Goal: Register for event/course

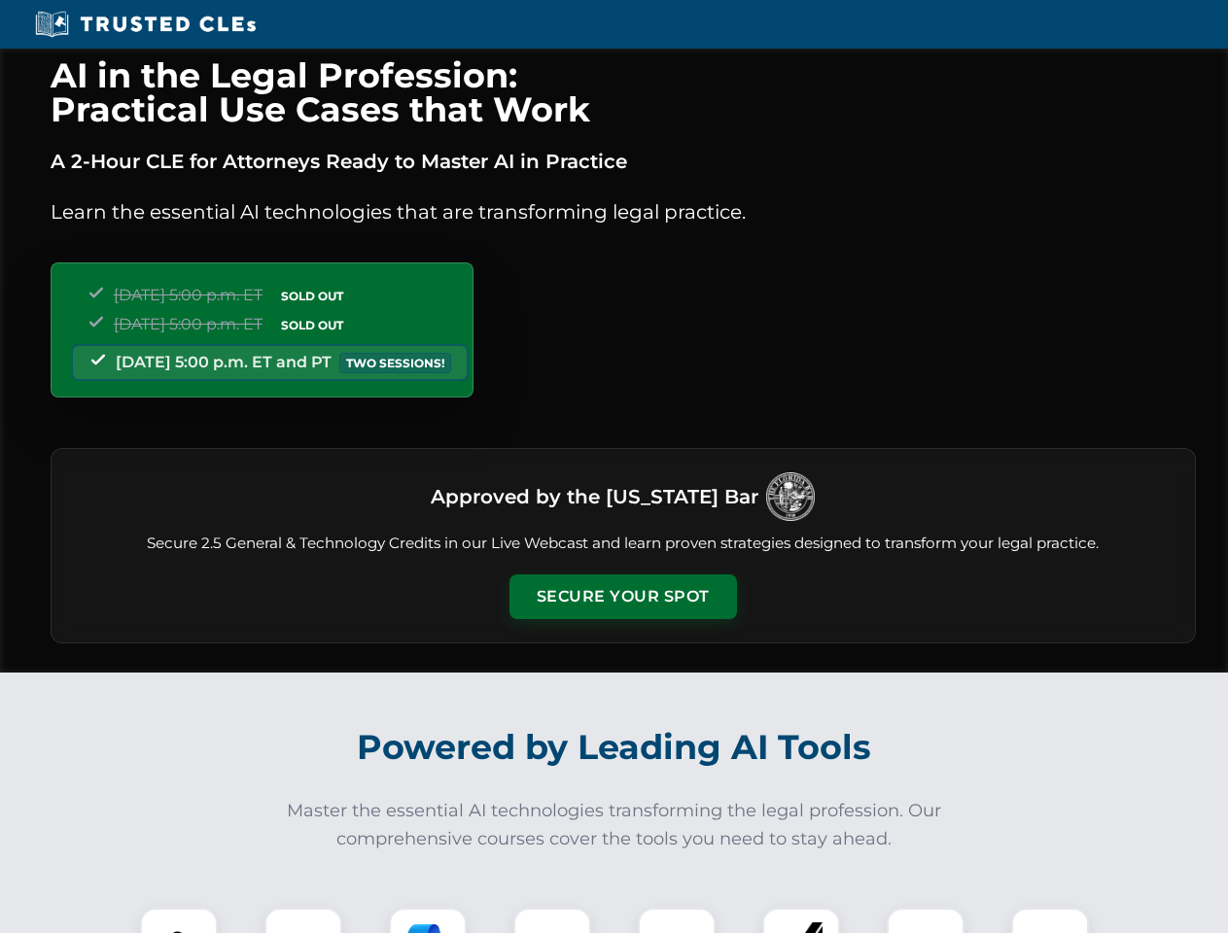
click at [622, 597] on button "Secure Your Spot" at bounding box center [622, 596] width 227 height 45
click at [179, 920] on img at bounding box center [179, 947] width 56 height 56
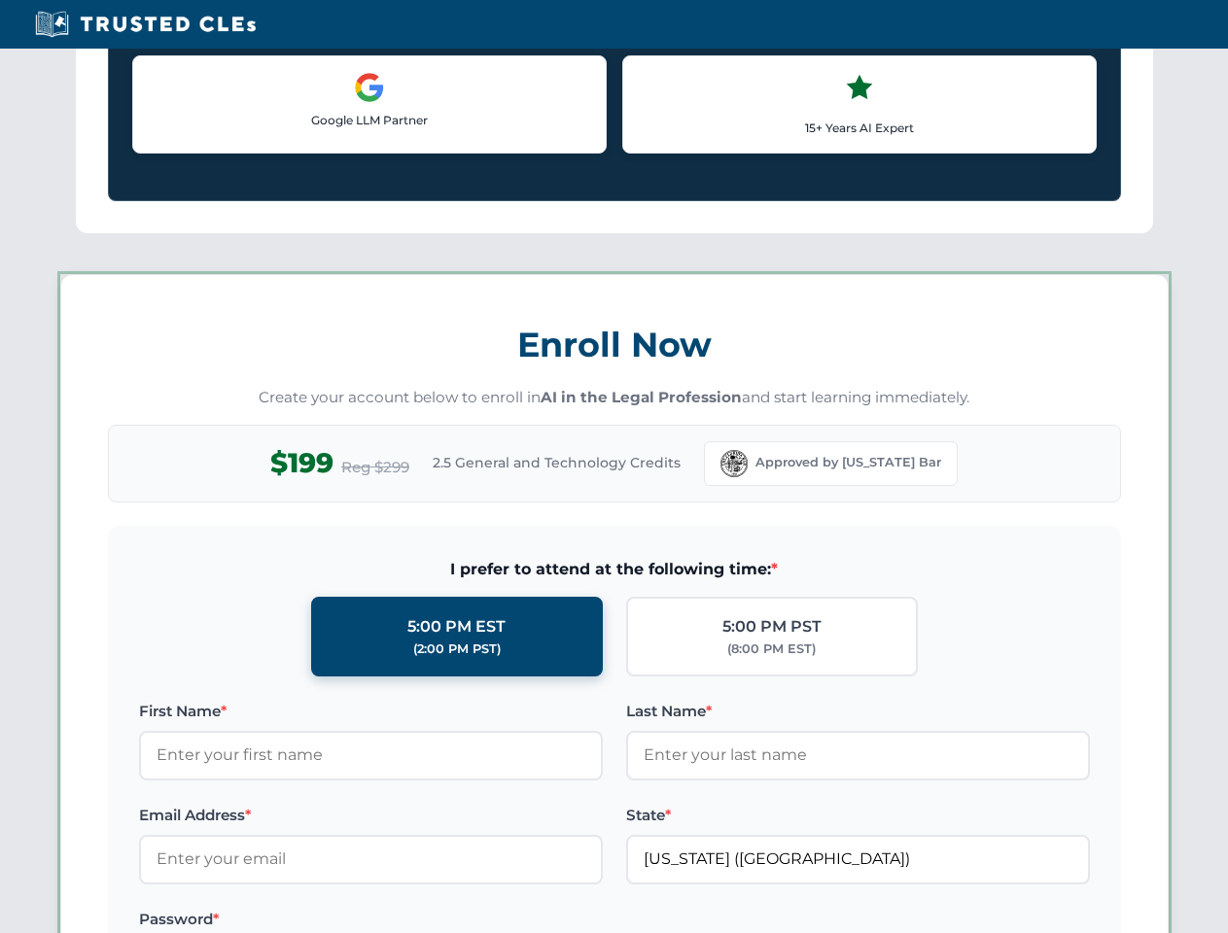
click at [428, 920] on label "Password *" at bounding box center [371, 919] width 464 height 23
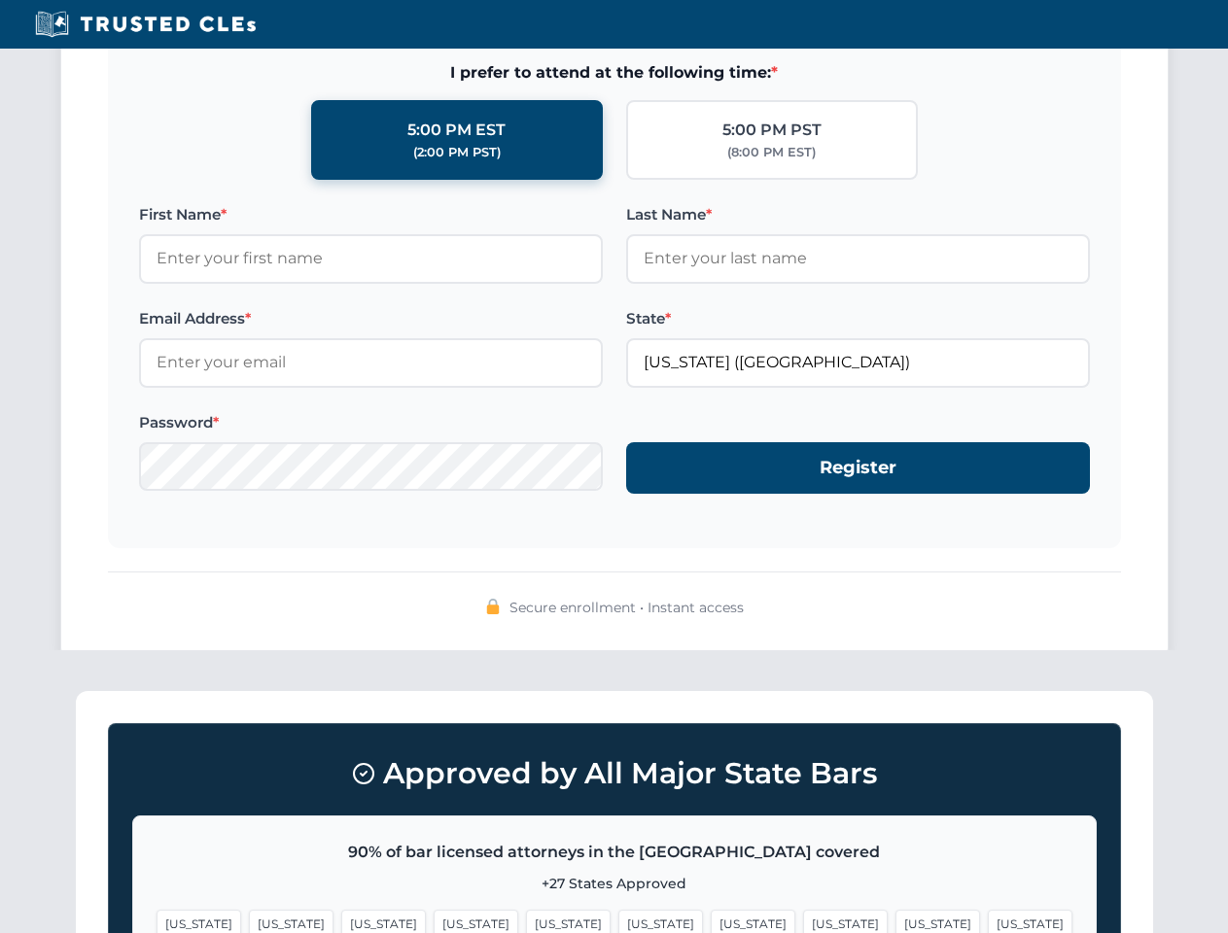
click at [895, 920] on span "[US_STATE]" at bounding box center [937, 924] width 85 height 28
